Goal: Transaction & Acquisition: Subscribe to service/newsletter

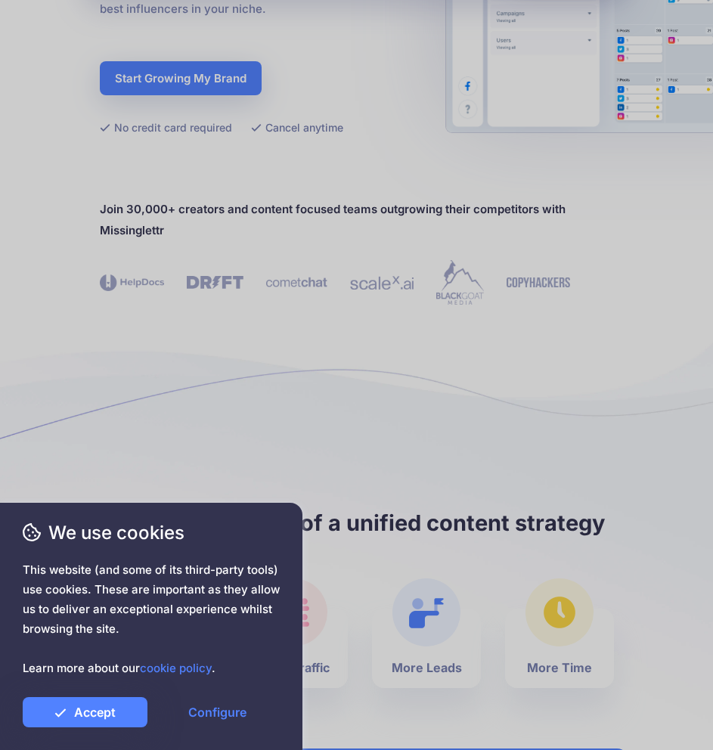
scroll to position [151, 0]
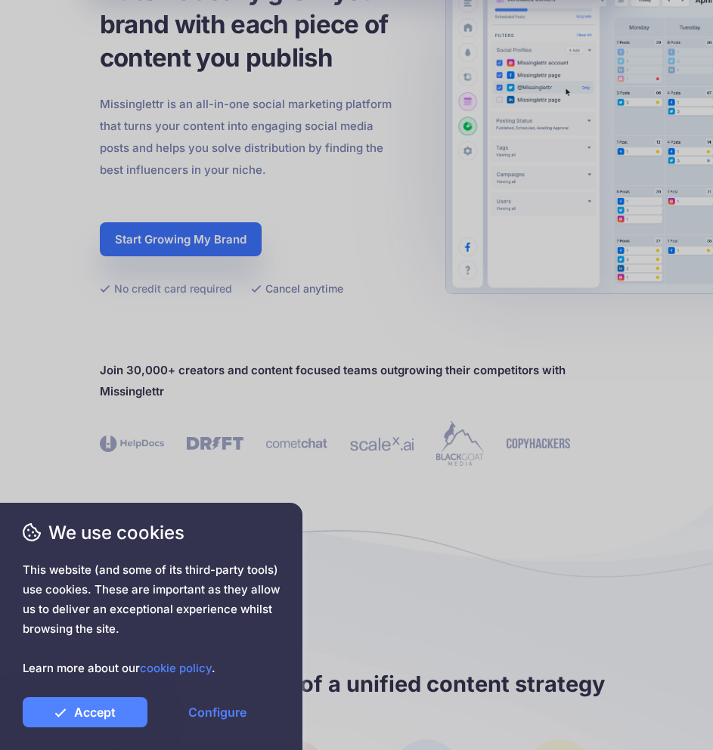
click at [240, 252] on link "Start Growing My Brand" at bounding box center [181, 239] width 162 height 34
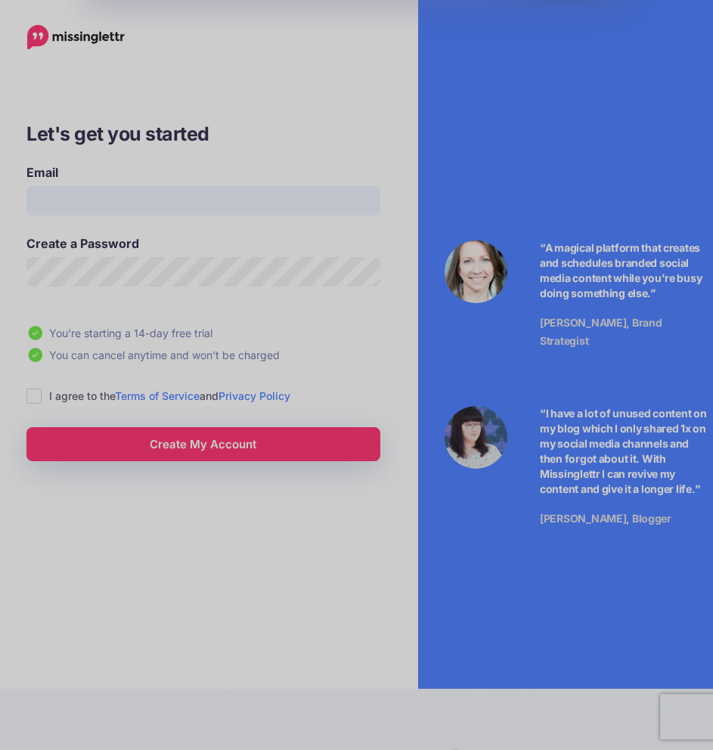
click at [233, 193] on input "Email" at bounding box center [203, 200] width 354 height 29
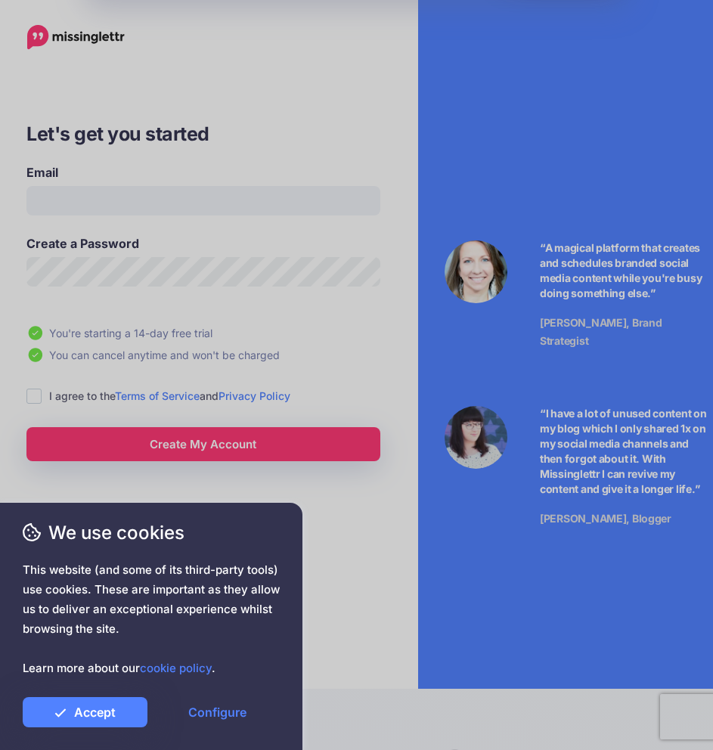
click at [345, 131] on h3 "Let's get you started" at bounding box center [203, 134] width 354 height 28
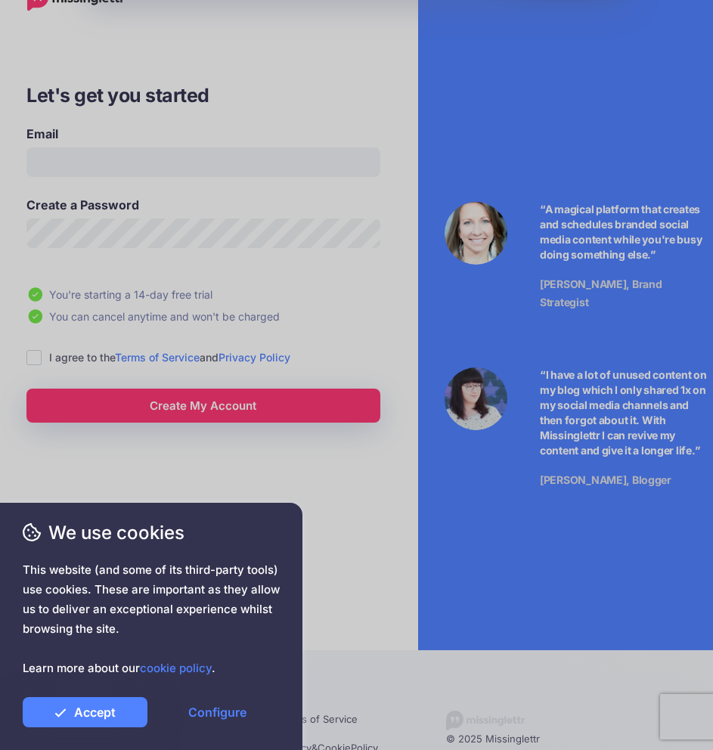
scroll to position [75, 0]
